Goal: Information Seeking & Learning: Learn about a topic

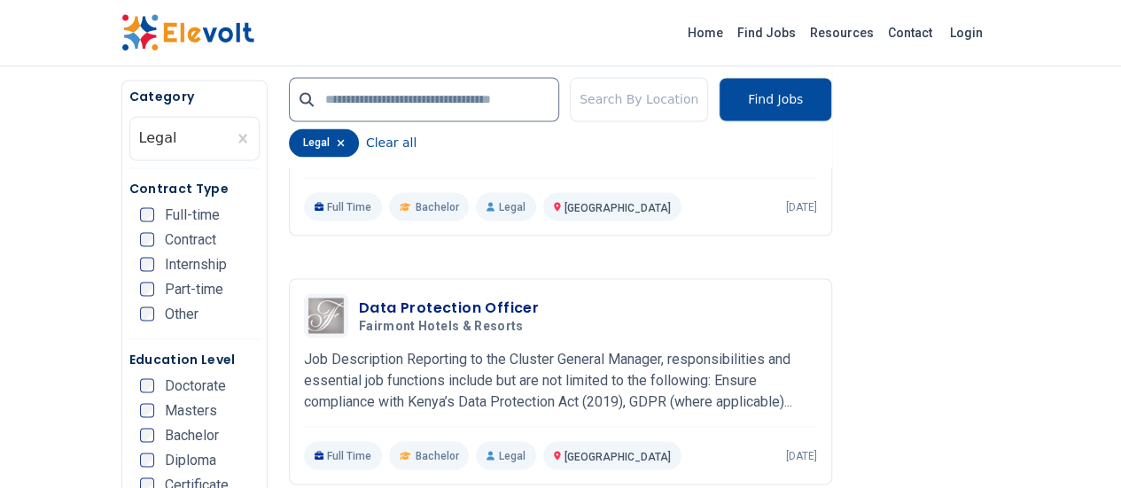
scroll to position [1596, 0]
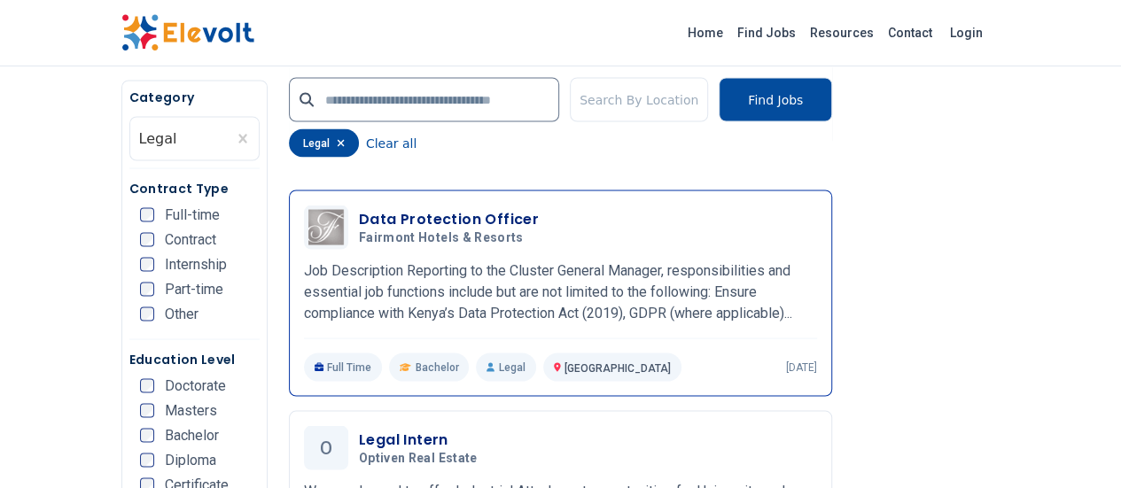
click at [373, 208] on h3 "Data Protection Officer" at bounding box center [449, 218] width 180 height 21
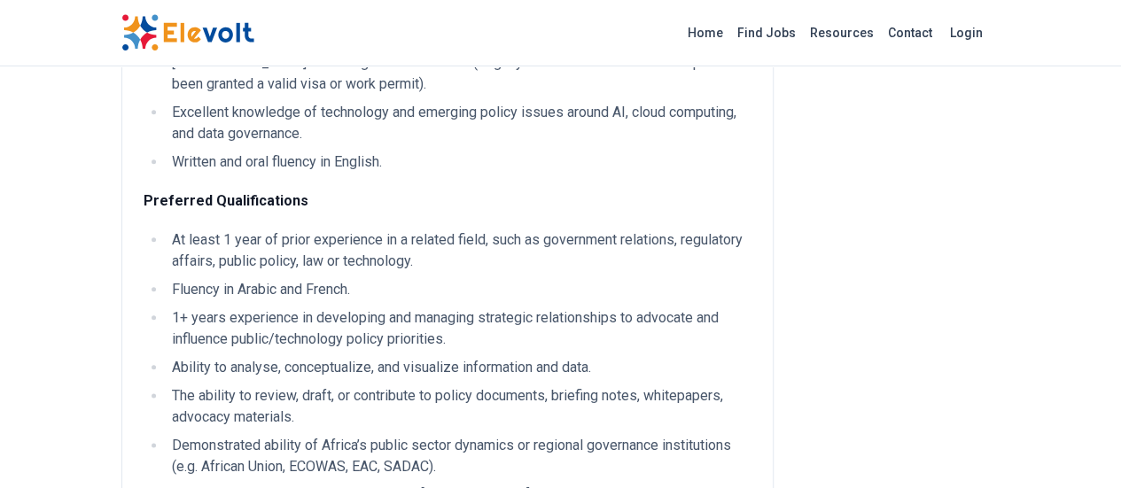
scroll to position [887, 0]
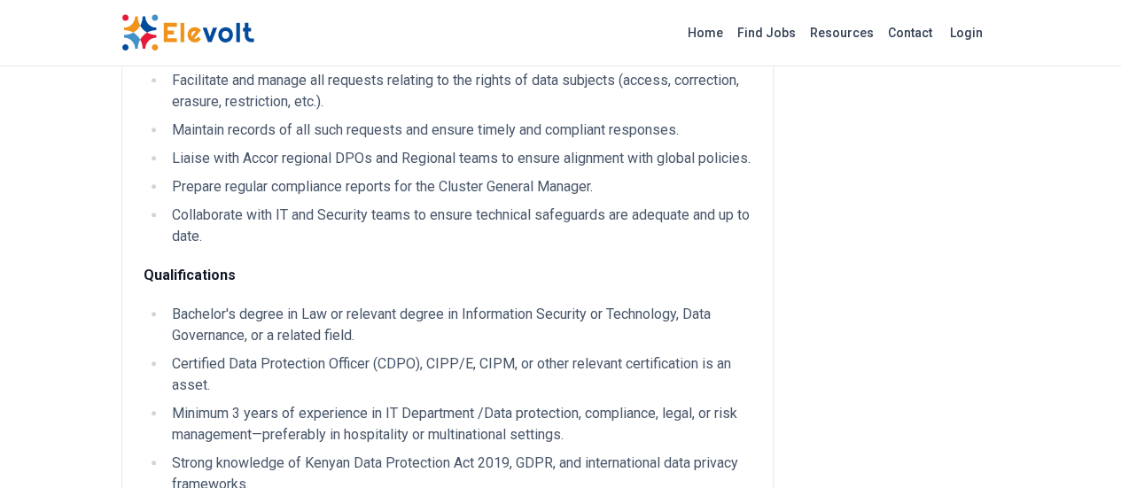
scroll to position [798, 0]
